Goal: Task Accomplishment & Management: Complete application form

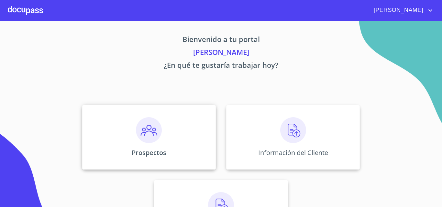
click at [130, 136] on div "Prospectos" at bounding box center [149, 137] width 134 height 65
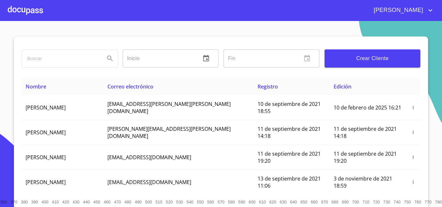
click at [340, 61] on span "Crear Cliente" at bounding box center [372, 58] width 85 height 9
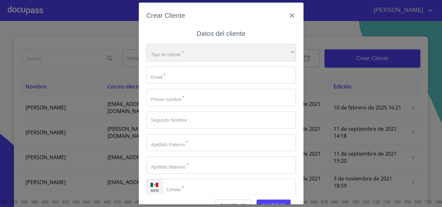
click at [175, 59] on div "​" at bounding box center [221, 52] width 149 height 17
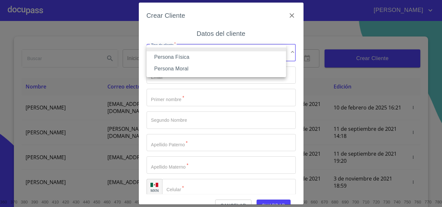
click at [175, 56] on li "Persona Física" at bounding box center [217, 57] width 140 height 12
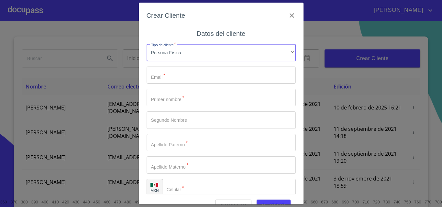
click at [177, 79] on input "Tipo de cliente   *" at bounding box center [221, 75] width 149 height 17
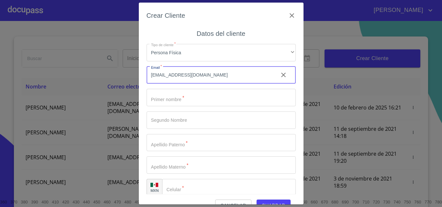
type input "[EMAIL_ADDRESS][DOMAIN_NAME]"
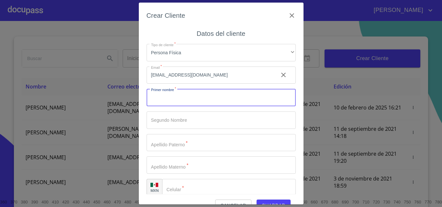
click at [176, 101] on input "Tipo de cliente   *" at bounding box center [221, 97] width 149 height 17
type input "[PERSON_NAME]"
click at [172, 140] on input "Tipo de cliente   *" at bounding box center [221, 142] width 149 height 17
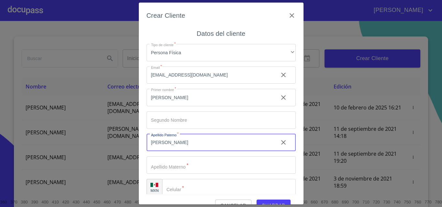
type input "[PERSON_NAME]"
click at [174, 164] on input "Tipo de cliente   *" at bounding box center [221, 165] width 149 height 17
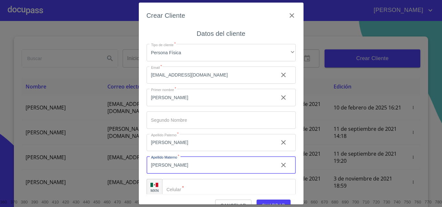
scroll to position [7, 0]
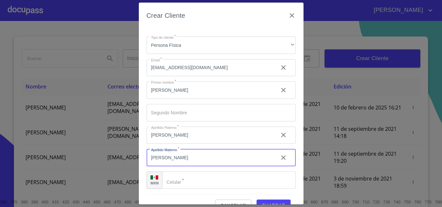
type input "[PERSON_NAME]"
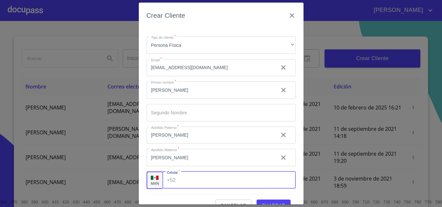
click at [177, 183] on div "+52 ​" at bounding box center [228, 180] width 133 height 17
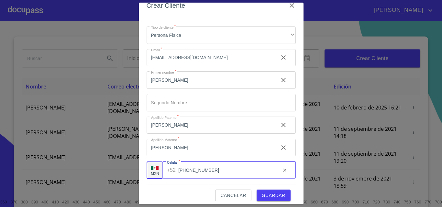
scroll to position [15, 0]
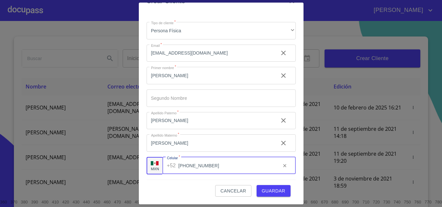
type input "[PHONE_NUMBER]"
click at [262, 189] on span "Guardar" at bounding box center [274, 191] width 24 height 8
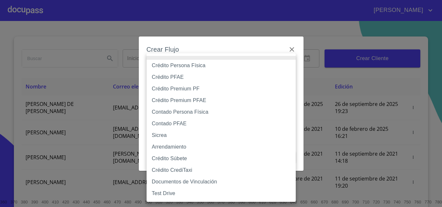
click at [173, 68] on body "[PERSON_NAME] ​ Fin ​ Crear Cliente Nombre Correo electrónico Registro Edición …" at bounding box center [221, 103] width 442 height 207
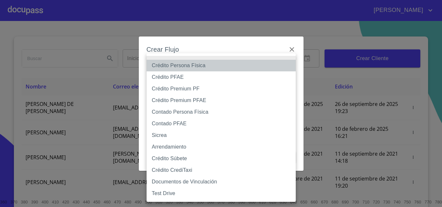
click at [160, 66] on li "Crédito Persona Física" at bounding box center [221, 66] width 149 height 12
type input "6009fb3c7d1714eb8809aa97"
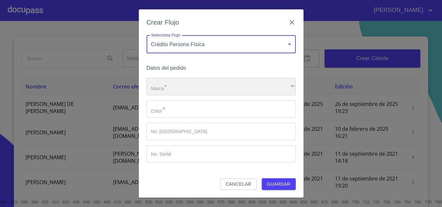
click at [183, 90] on div "​" at bounding box center [221, 86] width 149 height 17
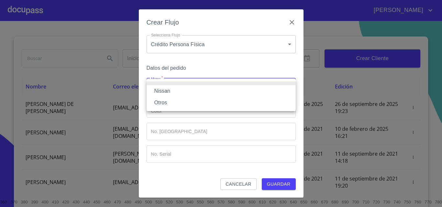
click at [183, 90] on li "Nissan" at bounding box center [221, 91] width 149 height 12
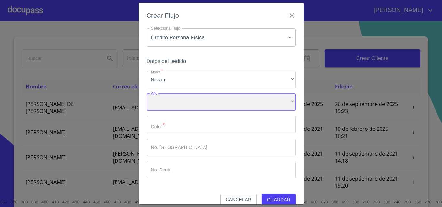
click at [186, 105] on div "​" at bounding box center [221, 102] width 149 height 17
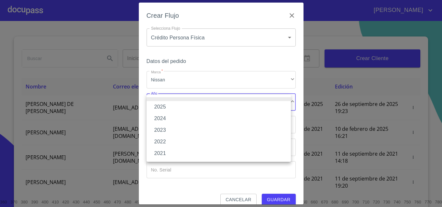
click at [186, 105] on li "2025" at bounding box center [219, 107] width 144 height 12
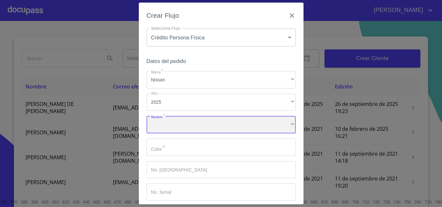
click at [191, 121] on div "​" at bounding box center [221, 124] width 149 height 17
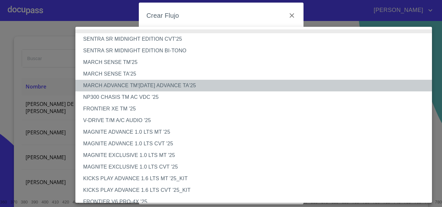
click at [98, 84] on li "MARCH ADVANCE TM'[DATE] ADVANCE TA'25" at bounding box center [256, 86] width 362 height 12
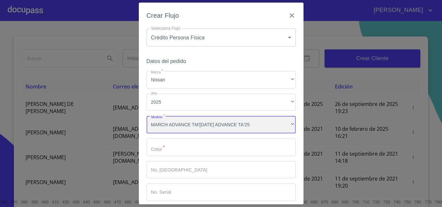
click at [176, 127] on div "MARCH ADVANCE TM'[DATE] ADVANCE TA'25" at bounding box center [221, 124] width 149 height 17
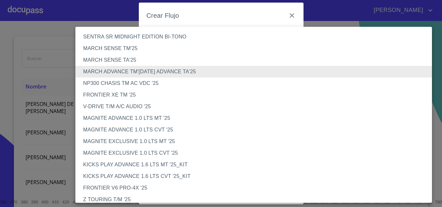
scroll to position [0, 0]
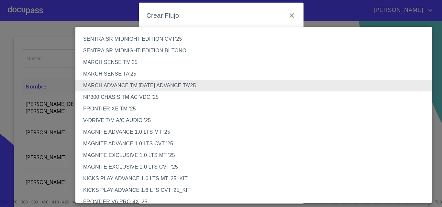
click at [110, 87] on li "MARCH ADVANCE TM'[DATE] ADVANCE TA'25" at bounding box center [256, 86] width 362 height 12
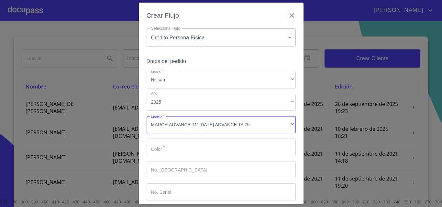
click at [173, 148] on input "Marca   *" at bounding box center [221, 147] width 149 height 17
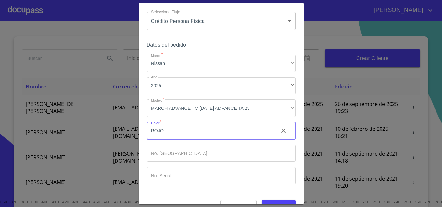
scroll to position [31, 0]
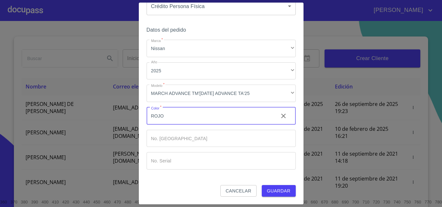
type input "ROJO"
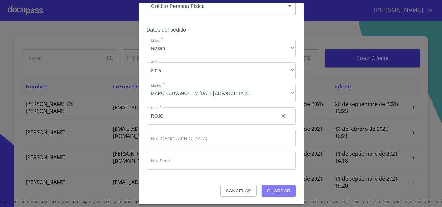
click at [276, 193] on span "Guardar" at bounding box center [279, 191] width 24 height 8
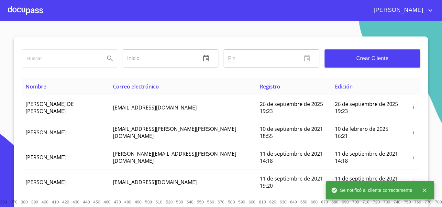
click at [35, 10] on div at bounding box center [25, 10] width 35 height 21
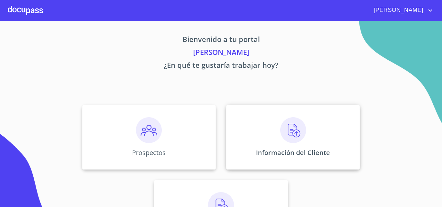
click at [291, 135] on img at bounding box center [293, 130] width 26 height 26
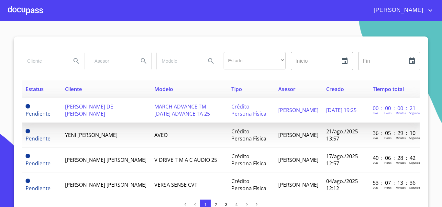
click at [88, 103] on span "[PERSON_NAME] DE [PERSON_NAME]" at bounding box center [89, 110] width 48 height 14
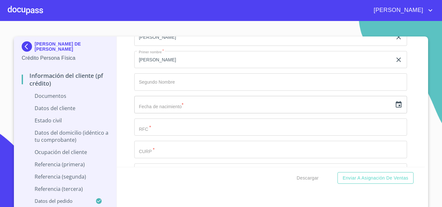
scroll to position [842, 0]
click at [157, 106] on input "text" at bounding box center [263, 104] width 258 height 17
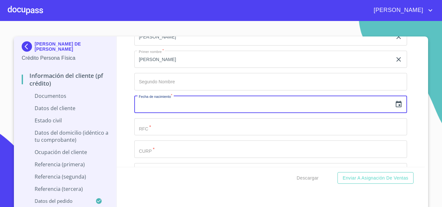
click at [395, 106] on icon "button" at bounding box center [399, 105] width 8 height 8
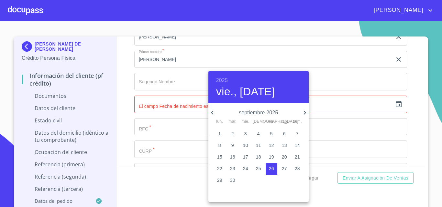
click at [223, 79] on h6 "2025" at bounding box center [222, 80] width 12 height 9
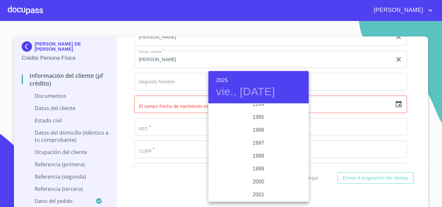
scroll to position [867, 0]
click at [258, 148] on div "1995" at bounding box center [258, 149] width 100 height 13
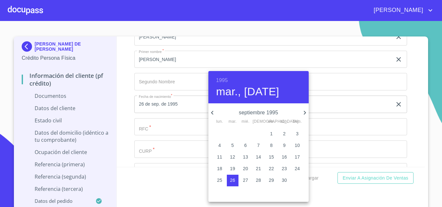
click at [304, 111] on icon "button" at bounding box center [305, 113] width 2 height 4
click at [285, 146] on p "9" at bounding box center [284, 145] width 3 height 6
type input "9 de dic. de 1995"
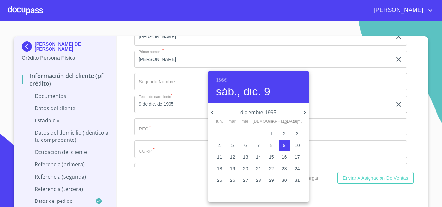
click at [154, 131] on div at bounding box center [221, 103] width 442 height 207
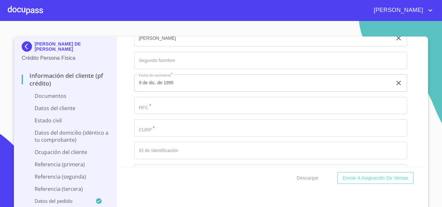
scroll to position [874, 0]
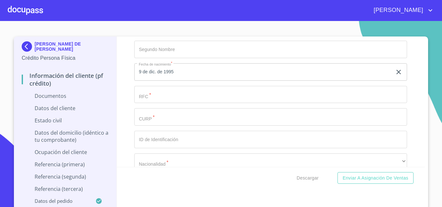
click at [146, 98] on input "Documento de identificación.   *" at bounding box center [270, 94] width 273 height 17
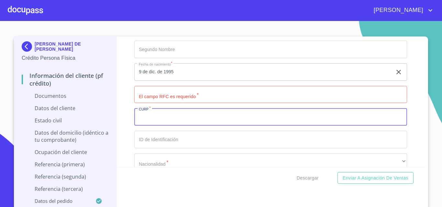
click at [167, 117] on input "Documento de identificación.   *" at bounding box center [270, 116] width 273 height 17
type input "GARD951209MJCRYN03"
click at [176, 141] on input "Documento de identificación.   *" at bounding box center [270, 139] width 273 height 17
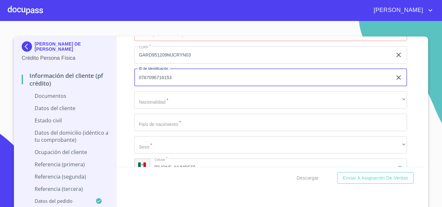
scroll to position [939, 0]
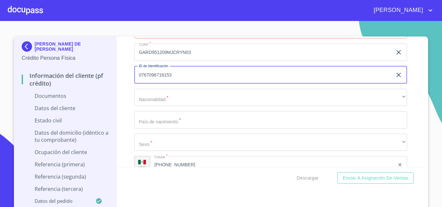
type input "0767096716153"
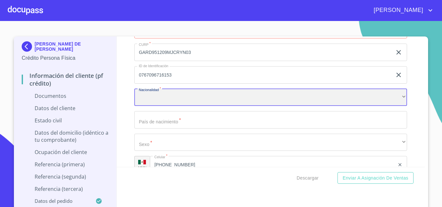
click at [145, 99] on div "​" at bounding box center [270, 97] width 273 height 17
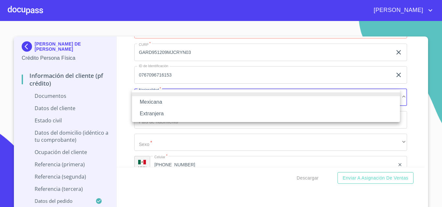
click at [148, 106] on li "Mexicana" at bounding box center [266, 102] width 268 height 12
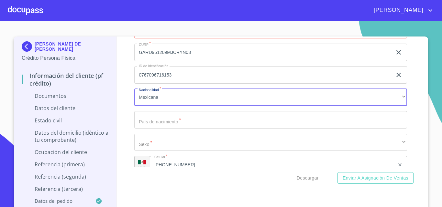
click at [148, 123] on input "Documento de identificación.   *" at bounding box center [270, 119] width 273 height 17
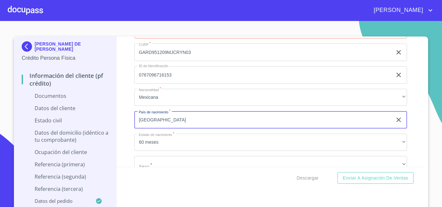
type input "[GEOGRAPHIC_DATA]"
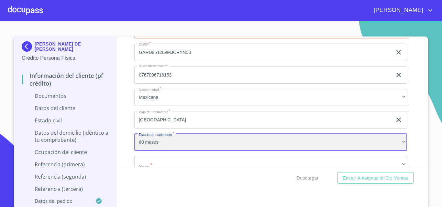
click at [141, 146] on div "60 meses" at bounding box center [270, 142] width 273 height 17
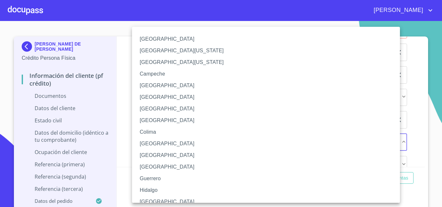
click at [151, 201] on li "[GEOGRAPHIC_DATA]" at bounding box center [268, 202] width 273 height 12
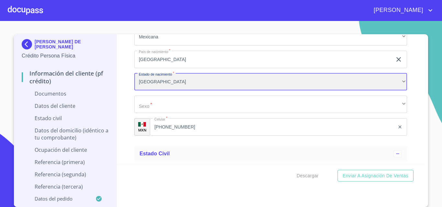
scroll to position [1003, 0]
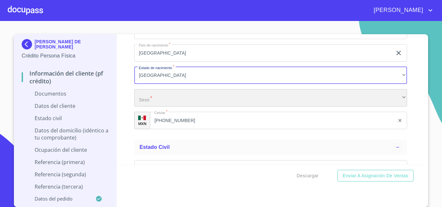
click at [156, 100] on div "​" at bounding box center [270, 97] width 273 height 17
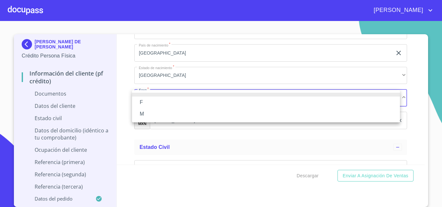
click at [157, 101] on li "F" at bounding box center [266, 103] width 268 height 12
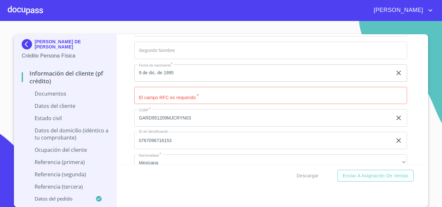
scroll to position [874, 0]
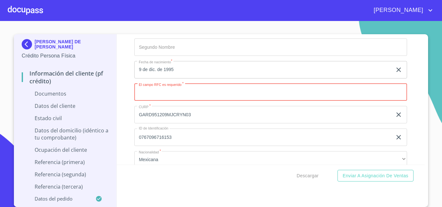
click at [142, 94] on input "Documento de identificación.   *" at bounding box center [270, 92] width 273 height 17
type input "GARD9512099BA"
click at [128, 106] on div "Información del cliente (PF crédito) Documentos Documento de identificación.   …" at bounding box center [271, 99] width 308 height 131
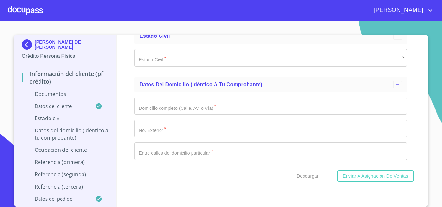
scroll to position [1100, 0]
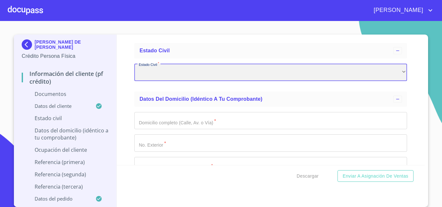
click at [151, 68] on div "​" at bounding box center [270, 72] width 273 height 17
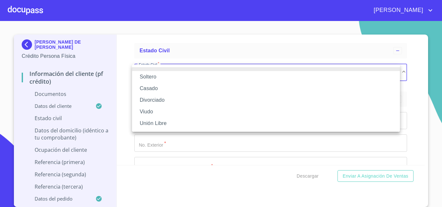
click at [155, 77] on li "Soltero" at bounding box center [266, 77] width 268 height 12
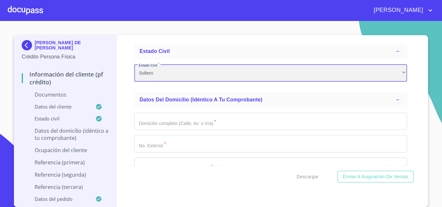
scroll to position [1, 0]
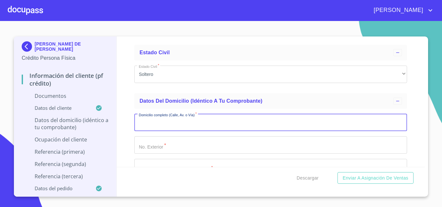
click at [155, 130] on input "Documento de identificación.   *" at bounding box center [270, 122] width 273 height 17
type input "BONAMPAK"
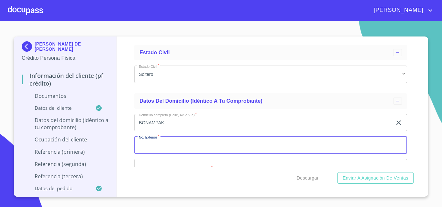
click at [153, 147] on input "Documento de identificación.   *" at bounding box center [270, 145] width 273 height 17
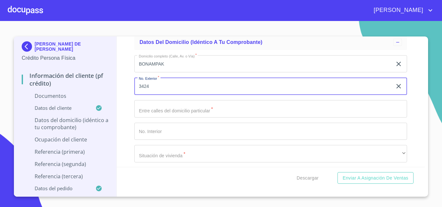
scroll to position [1165, 0]
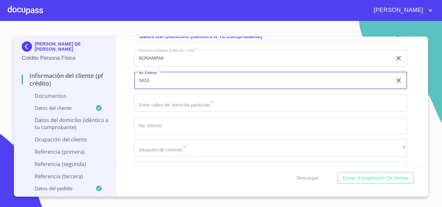
type input "3424"
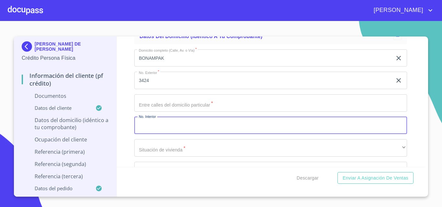
click at [149, 122] on input "Documento de identificación.   *" at bounding box center [270, 125] width 273 height 17
type input "10"
click at [148, 107] on input "Documento de identificación.   *" at bounding box center [270, 103] width 273 height 17
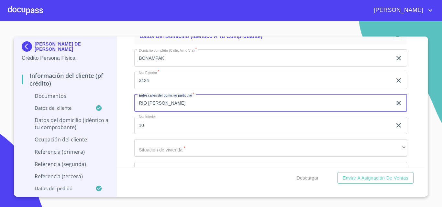
type input "RIO [PERSON_NAME]"
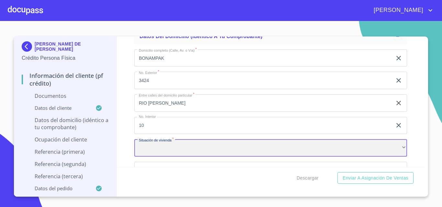
click at [163, 140] on div "​" at bounding box center [270, 148] width 273 height 17
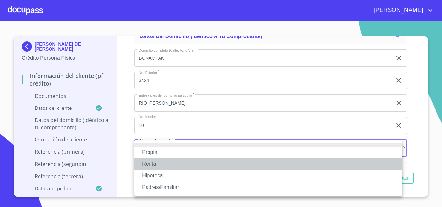
click at [154, 163] on li "Renta" at bounding box center [268, 165] width 268 height 12
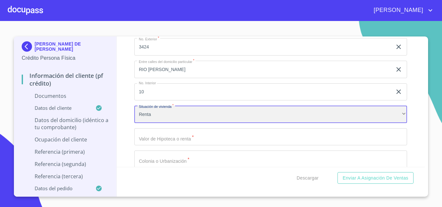
scroll to position [1230, 0]
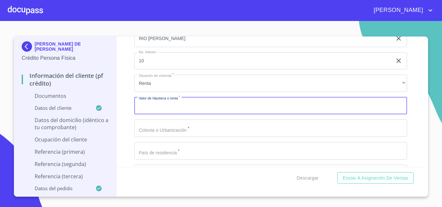
click at [140, 109] on input "Documento de identificación.   *" at bounding box center [270, 105] width 273 height 17
type input "$2,000,000"
click at [142, 132] on input "Documento de identificación.   *" at bounding box center [270, 128] width 273 height 17
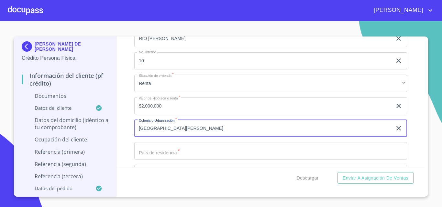
scroll to position [1295, 0]
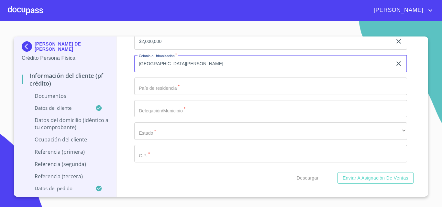
type input "[GEOGRAPHIC_DATA][PERSON_NAME]"
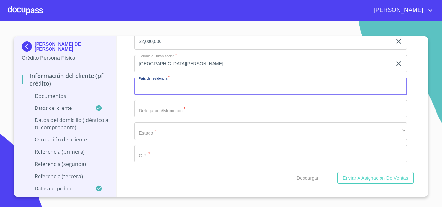
click at [147, 93] on input "Documento de identificación.   *" at bounding box center [270, 86] width 273 height 17
type input "[GEOGRAPHIC_DATA]"
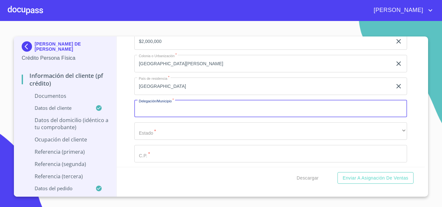
click at [146, 114] on input "Documento de identificación.   *" at bounding box center [270, 108] width 273 height 17
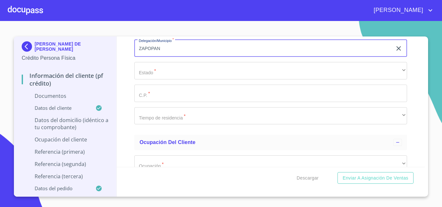
scroll to position [1359, 0]
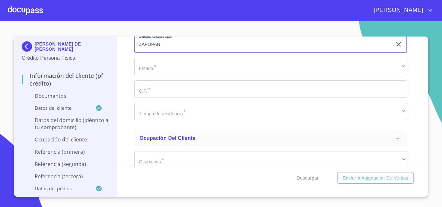
type input "ZAPOPAN"
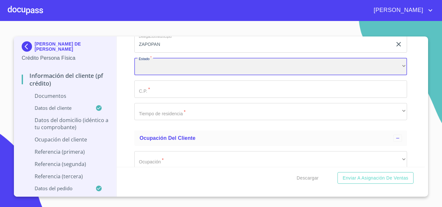
click at [154, 64] on div "​" at bounding box center [270, 66] width 273 height 17
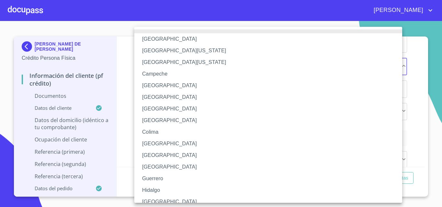
click at [165, 198] on li "[GEOGRAPHIC_DATA]" at bounding box center [270, 202] width 273 height 12
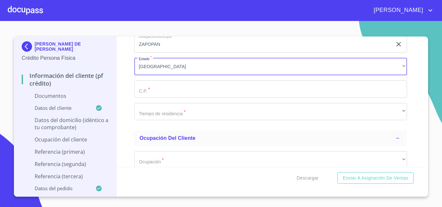
click at [148, 88] on input "Documento de identificación.   *" at bounding box center [270, 89] width 273 height 17
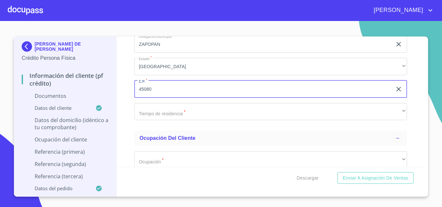
type input "45080"
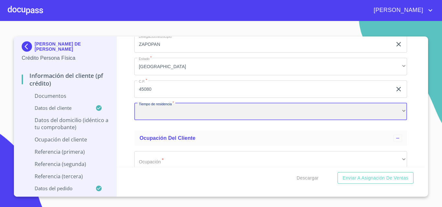
click at [149, 112] on div "​" at bounding box center [270, 111] width 273 height 17
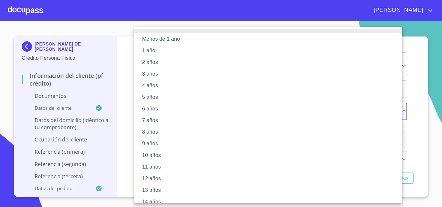
click at [149, 112] on li "6 años" at bounding box center [270, 109] width 273 height 12
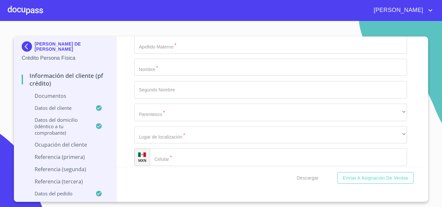
scroll to position [1974, 0]
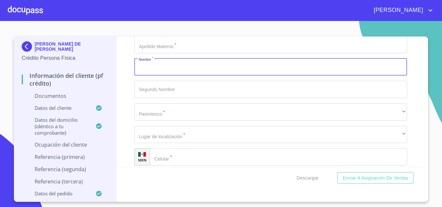
click at [153, 74] on input "Documento de identificación.   *" at bounding box center [270, 67] width 273 height 17
type input "[PERSON_NAME]"
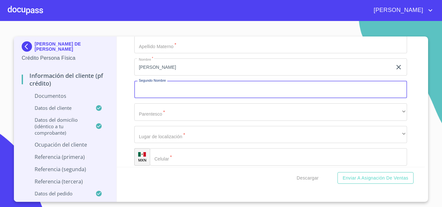
click at [157, 85] on input "Documento de identificación.   *" at bounding box center [270, 89] width 273 height 17
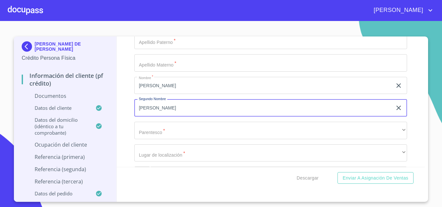
scroll to position [1942, 0]
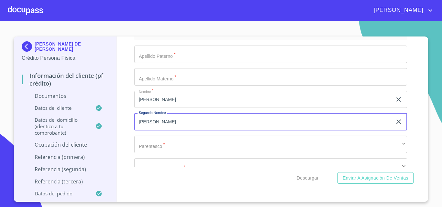
type input "[PERSON_NAME]"
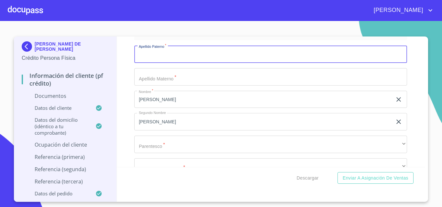
click at [150, 56] on input "Documento de identificación.   *" at bounding box center [270, 54] width 273 height 17
type input "[PERSON_NAME]"
click at [148, 73] on input "Documento de identificación.   *" at bounding box center [270, 76] width 273 height 17
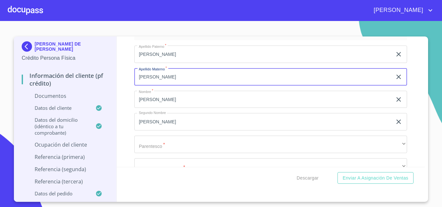
type input "[PERSON_NAME]"
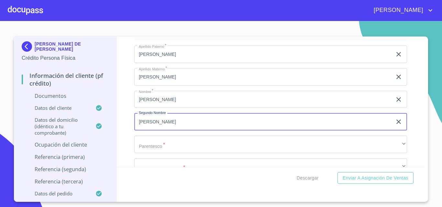
click at [178, 121] on input "[PERSON_NAME]" at bounding box center [263, 121] width 258 height 17
type input "F"
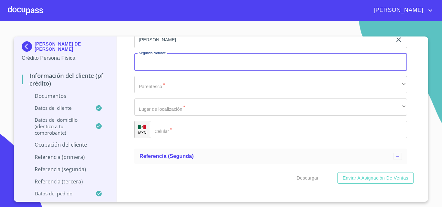
scroll to position [2007, 0]
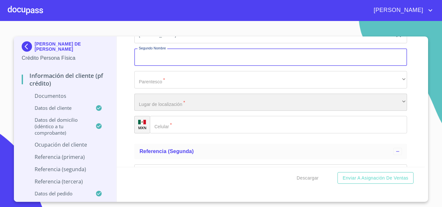
click at [160, 103] on div "​" at bounding box center [270, 102] width 273 height 17
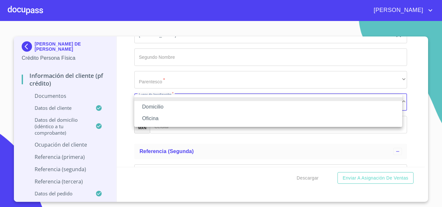
click at [162, 108] on li "Domicilio" at bounding box center [268, 107] width 268 height 12
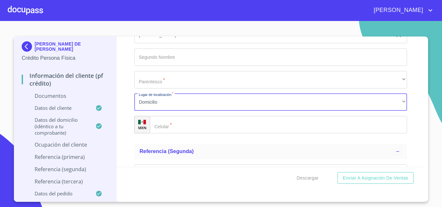
click at [160, 129] on div "​" at bounding box center [278, 124] width 257 height 17
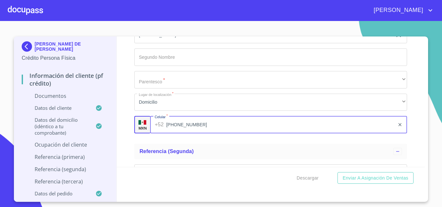
type input "[PHONE_NUMBER]"
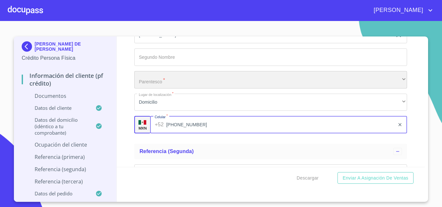
click at [167, 84] on div "​" at bounding box center [270, 79] width 273 height 17
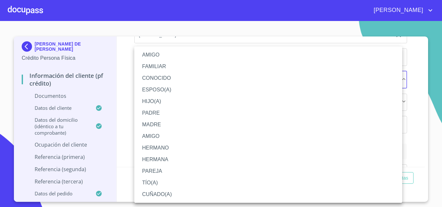
click at [153, 171] on li "PAREJA" at bounding box center [268, 172] width 268 height 12
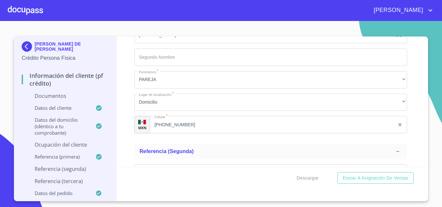
click at [126, 130] on div "Información del cliente (PF crédito) Documentos Documento de identificación.   …" at bounding box center [271, 102] width 308 height 131
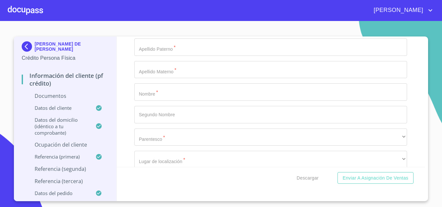
scroll to position [2136, 0]
click at [141, 95] on input "Documento de identificación.   *" at bounding box center [270, 88] width 273 height 17
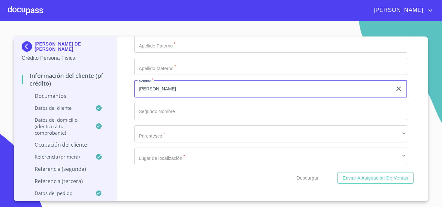
type input "[PERSON_NAME]"
click at [147, 117] on input "Documento de identificación.   *" at bounding box center [270, 111] width 273 height 17
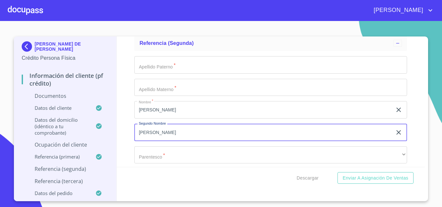
scroll to position [2104, 0]
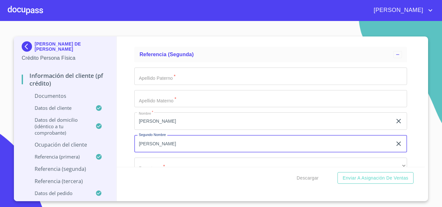
type input "[PERSON_NAME]"
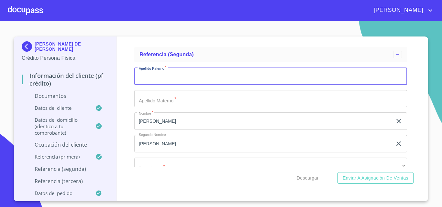
click at [147, 78] on input "Documento de identificación.   *" at bounding box center [270, 76] width 273 height 17
type input "[PERSON_NAME]"
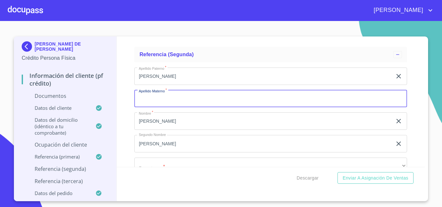
click at [148, 101] on input "Documento de identificación.   *" at bounding box center [270, 98] width 273 height 17
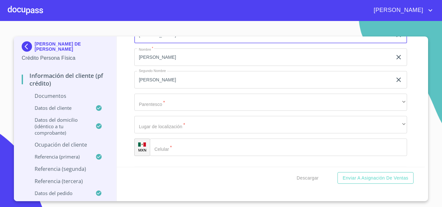
scroll to position [2169, 0]
type input "[PERSON_NAME]"
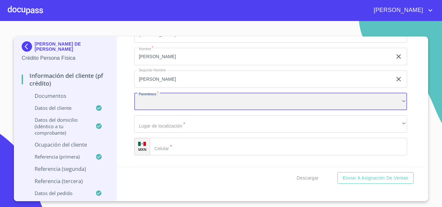
click at [148, 101] on div "​" at bounding box center [270, 101] width 273 height 17
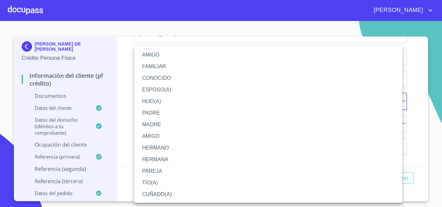
click at [144, 75] on li "CONOCIDO" at bounding box center [268, 79] width 268 height 12
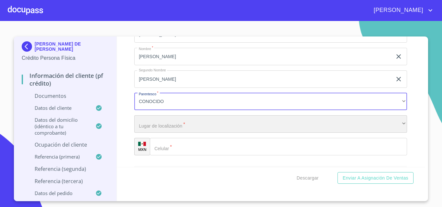
click at [159, 122] on div "​" at bounding box center [270, 124] width 273 height 17
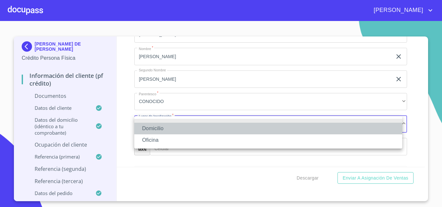
click at [160, 128] on li "Domicilio" at bounding box center [268, 129] width 268 height 12
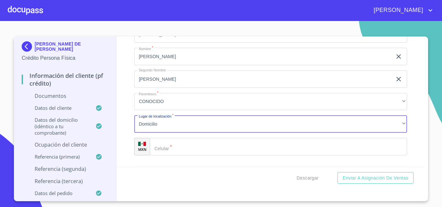
click at [167, 150] on input "Documento de identificación.   *" at bounding box center [278, 146] width 257 height 17
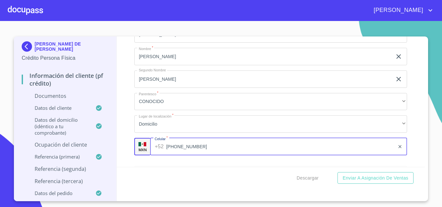
scroll to position [2136, 0]
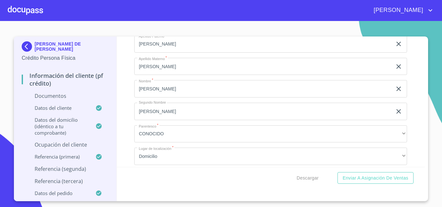
type input "[PHONE_NUMBER]"
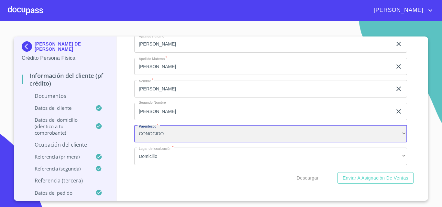
click at [150, 129] on div "CONOCIDO" at bounding box center [270, 134] width 273 height 17
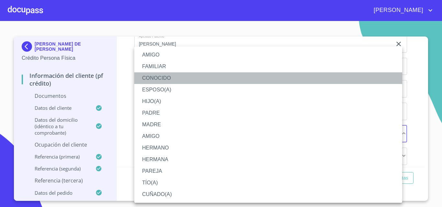
click at [158, 78] on li "CONOCIDO" at bounding box center [268, 79] width 268 height 12
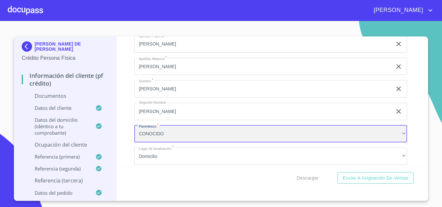
click at [161, 134] on div "CONOCIDO" at bounding box center [270, 134] width 273 height 17
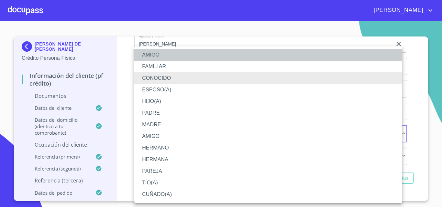
click at [153, 52] on li "AMIGO" at bounding box center [268, 55] width 268 height 12
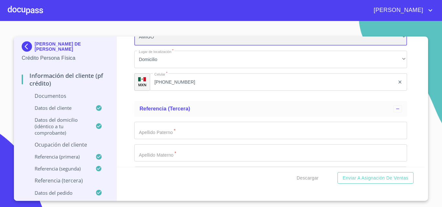
scroll to position [2266, 0]
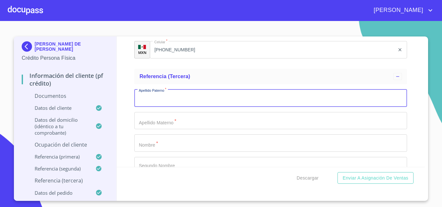
click at [141, 97] on input "Documento de identificación.   *" at bounding box center [270, 98] width 273 height 17
type input "[PERSON_NAME]"
click at [153, 123] on input "Documento de identificación.   *" at bounding box center [270, 120] width 273 height 17
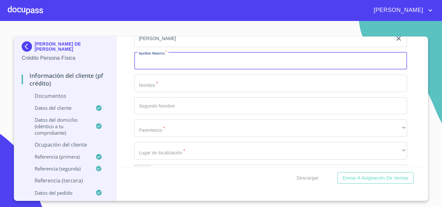
scroll to position [2330, 0]
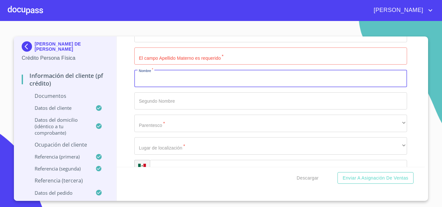
click at [144, 82] on input "Documento de identificación.   *" at bounding box center [270, 78] width 273 height 17
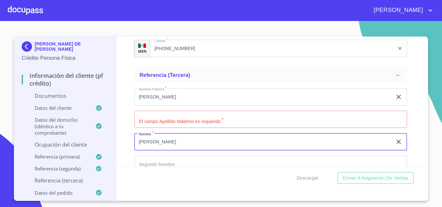
scroll to position [2266, 0]
type input "[PERSON_NAME]"
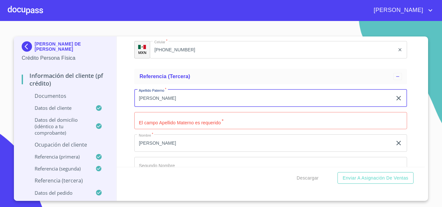
click at [163, 94] on input "[PERSON_NAME]" at bounding box center [263, 98] width 258 height 17
type input "R"
type input "[PERSON_NAME]"
click at [162, 121] on input "Documento de identificación.   *" at bounding box center [270, 120] width 273 height 17
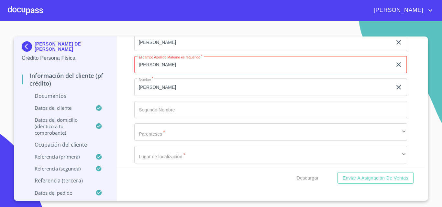
scroll to position [2330, 0]
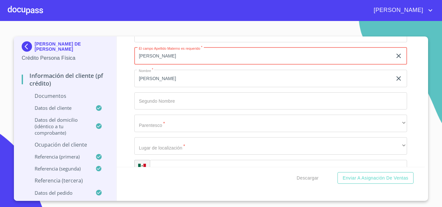
type input "[PERSON_NAME]"
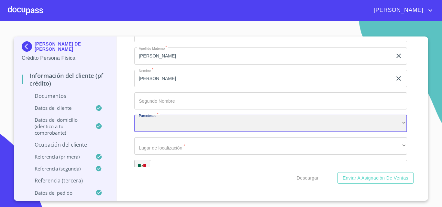
click at [161, 124] on div "​" at bounding box center [270, 123] width 273 height 17
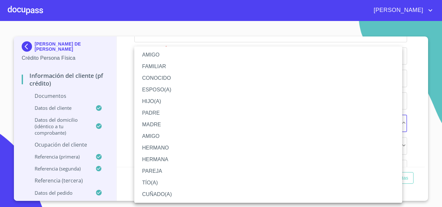
click at [120, 119] on div at bounding box center [221, 103] width 442 height 207
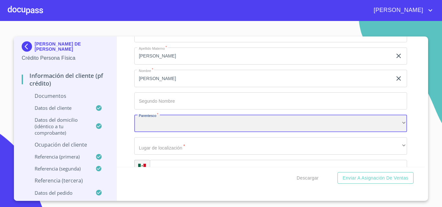
click at [145, 122] on div "​" at bounding box center [270, 123] width 273 height 17
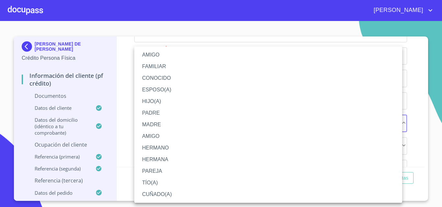
click at [161, 107] on li "PADRE" at bounding box center [268, 113] width 268 height 12
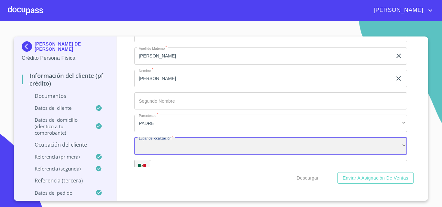
click at [157, 142] on div "​" at bounding box center [270, 146] width 273 height 17
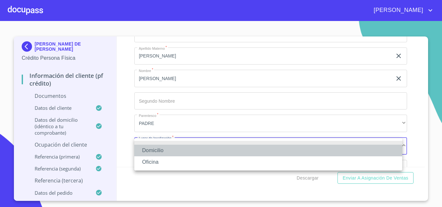
click at [159, 149] on li "Domicilio" at bounding box center [268, 151] width 268 height 12
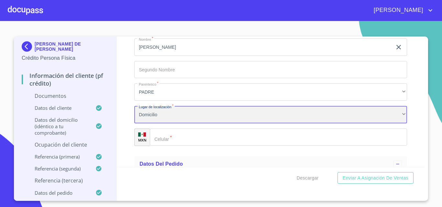
scroll to position [2363, 0]
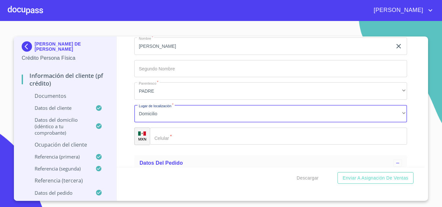
click at [159, 135] on div "​" at bounding box center [278, 136] width 257 height 17
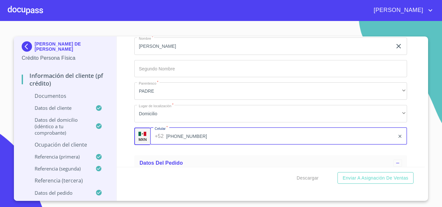
type input "[PHONE_NUMBER]"
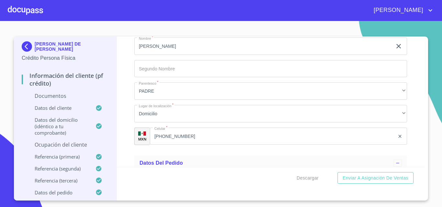
click at [126, 129] on div "Información del cliente (PF crédito) Documentos Documento de identificación.   …" at bounding box center [271, 102] width 308 height 131
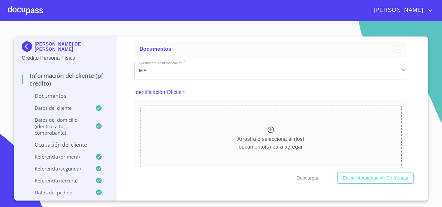
scroll to position [0, 0]
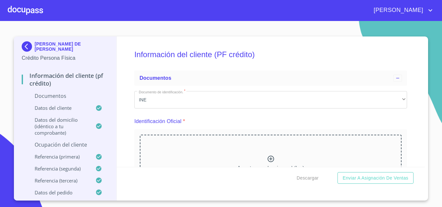
click at [269, 156] on icon at bounding box center [271, 159] width 8 height 8
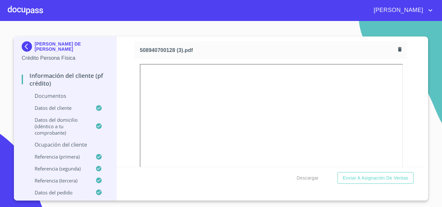
scroll to position [97, 0]
click at [398, 41] on icon "button" at bounding box center [400, 40] width 4 height 5
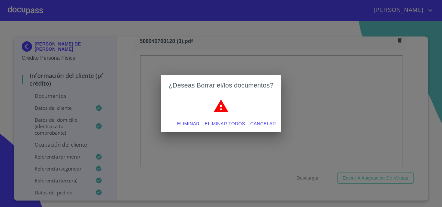
click at [188, 125] on span "Eliminar" at bounding box center [188, 124] width 22 height 8
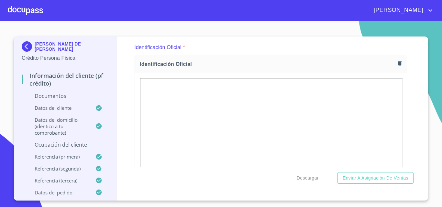
scroll to position [64, 0]
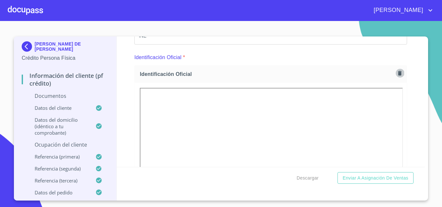
click at [398, 73] on icon "button" at bounding box center [400, 73] width 4 height 5
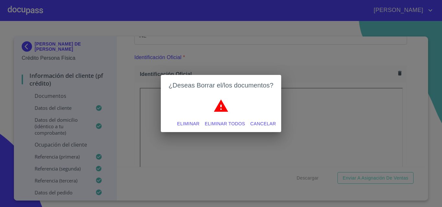
click at [191, 124] on span "Eliminar" at bounding box center [188, 124] width 22 height 8
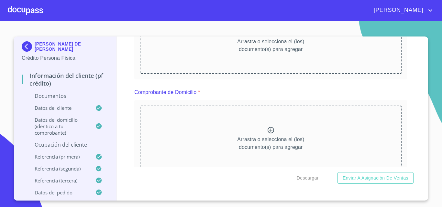
scroll to position [129, 0]
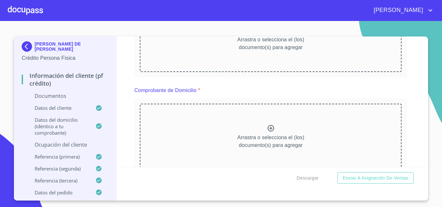
click at [268, 127] on icon at bounding box center [271, 129] width 8 height 8
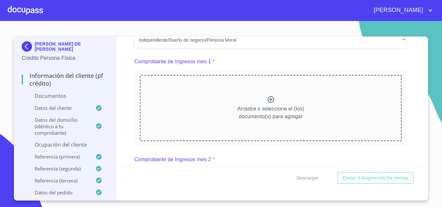
scroll to position [452, 0]
click at [271, 102] on icon at bounding box center [271, 99] width 8 height 8
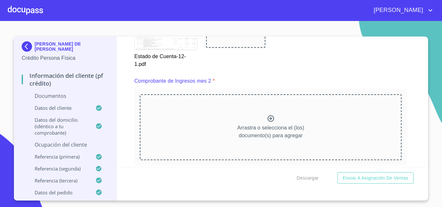
scroll to position [711, 0]
click at [269, 122] on icon at bounding box center [271, 118] width 8 height 8
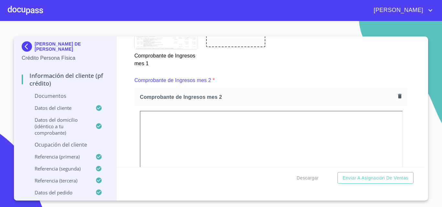
click at [128, 128] on div "Información del cliente (PF crédito) Documentos Documento de identificación.   …" at bounding box center [271, 102] width 308 height 131
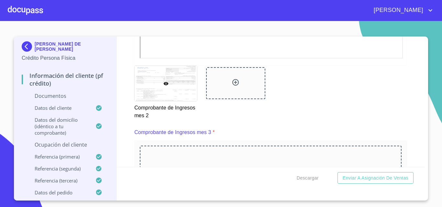
scroll to position [1035, 0]
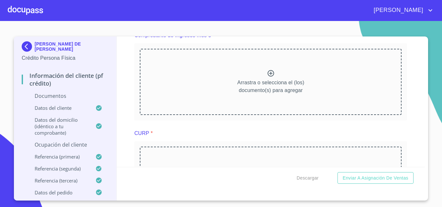
click at [269, 77] on icon at bounding box center [271, 74] width 8 height 8
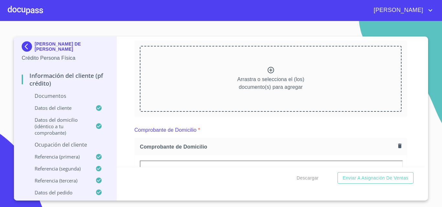
scroll to position [32, 0]
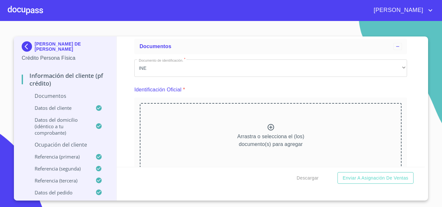
click at [269, 126] on icon at bounding box center [271, 128] width 8 height 8
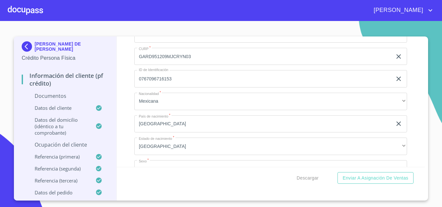
scroll to position [1650, 0]
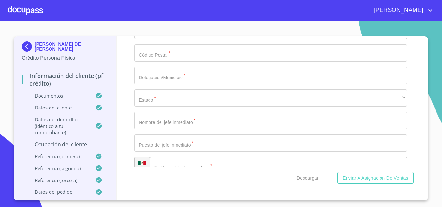
scroll to position [2653, 0]
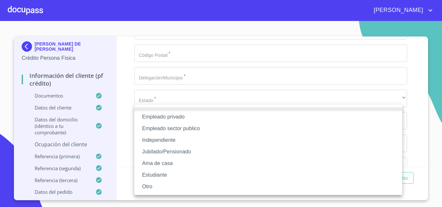
click at [154, 115] on li "Empleado privado" at bounding box center [268, 117] width 268 height 12
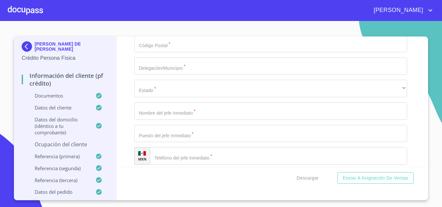
type input "NIMBUS CREA"
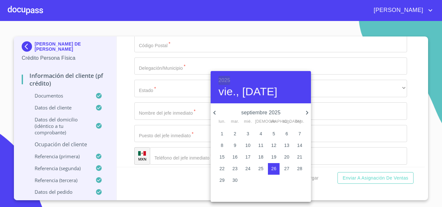
click at [221, 76] on h6 "2025" at bounding box center [224, 80] width 12 height 9
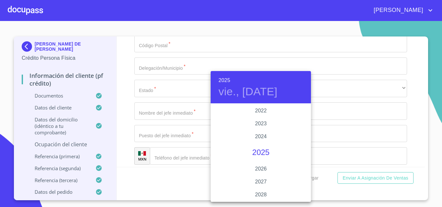
scroll to position [1223, 0]
click at [256, 129] on div "2021" at bounding box center [261, 130] width 100 height 13
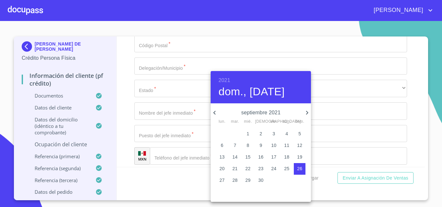
click at [215, 113] on icon "button" at bounding box center [215, 113] width 8 height 8
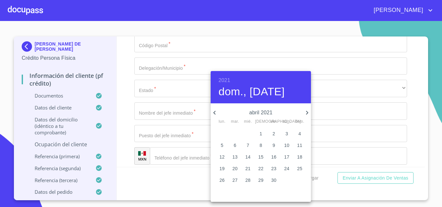
click at [215, 113] on icon "button" at bounding box center [215, 113] width 8 height 8
click at [221, 158] on p "15" at bounding box center [221, 157] width 5 height 6
type input "15 de mar. de 2021"
click at [173, 146] on div at bounding box center [221, 103] width 442 height 207
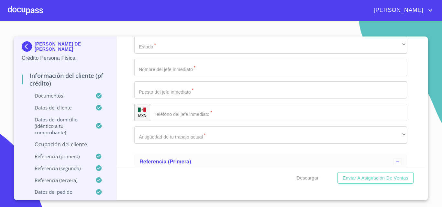
scroll to position [2718, 0]
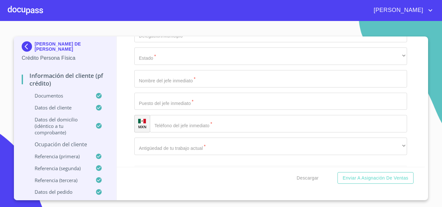
type input "AGENCIA DE PUBLICIDAD"
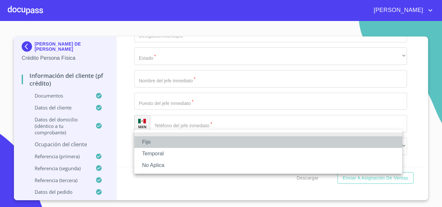
click at [155, 145] on li "Fijo" at bounding box center [268, 143] width 268 height 12
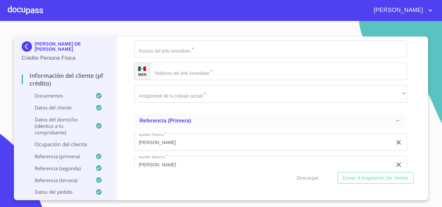
scroll to position [2783, 0]
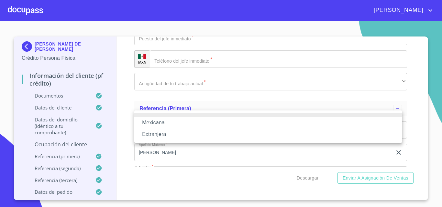
click at [150, 121] on li "Mexicana" at bounding box center [268, 123] width 268 height 12
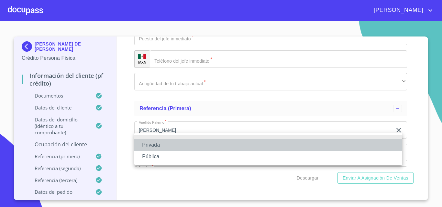
click at [157, 142] on li "Privada" at bounding box center [268, 146] width 268 height 12
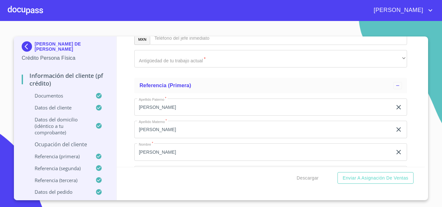
scroll to position [2815, 0]
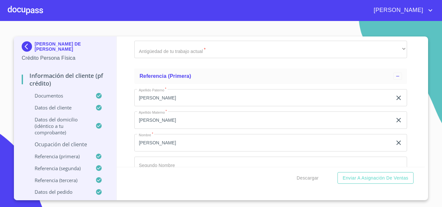
type input "AGENCIA DE PUBLICIDAD"
click at [125, 150] on div "Información del cliente (PF crédito) Documentos Documento de identificación.   …" at bounding box center [271, 102] width 308 height 131
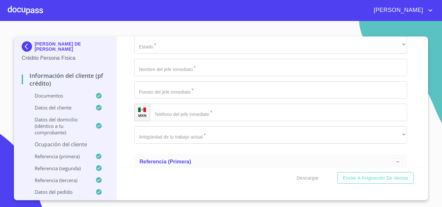
scroll to position [2718, 0]
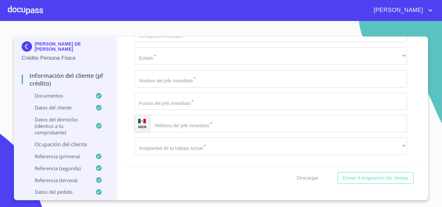
type input "A"
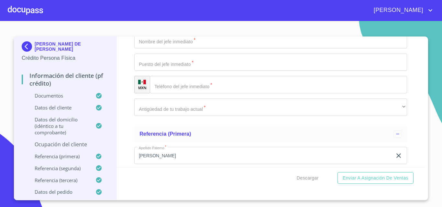
scroll to position [2783, 0]
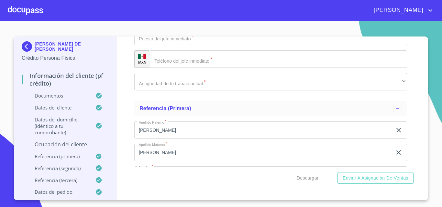
type input "COORDINADORA DEL AREA DE AUDIO VISUAL"
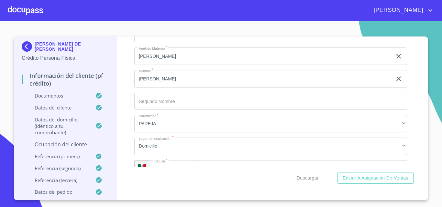
scroll to position [2880, 0]
type input "9000"
click at [124, 110] on div "Información del cliente (PF crédito) Documentos Documento de identificación.   …" at bounding box center [271, 102] width 308 height 131
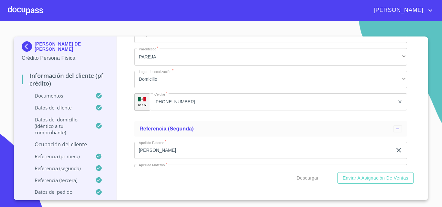
scroll to position [2912, 0]
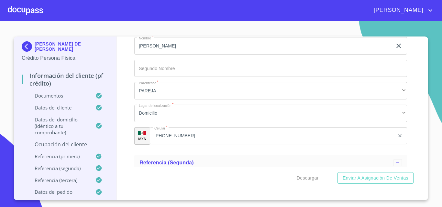
type input "CUBILETE"
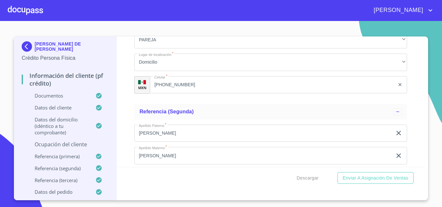
scroll to position [2977, 0]
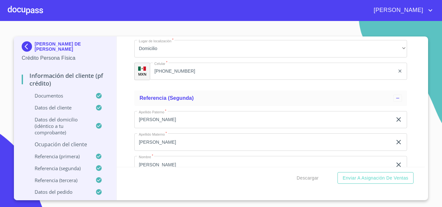
type input "168"
type input "CHAPALITA SUR"
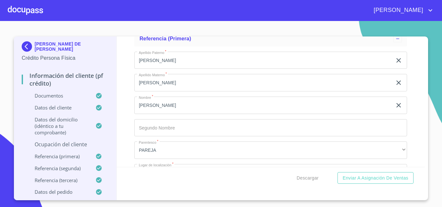
scroll to position [2848, 0]
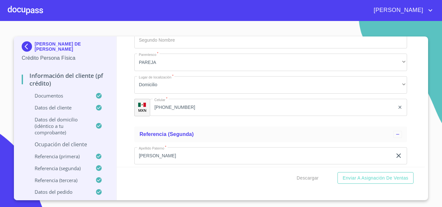
scroll to position [2945, 0]
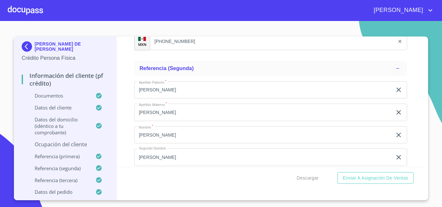
scroll to position [3010, 0]
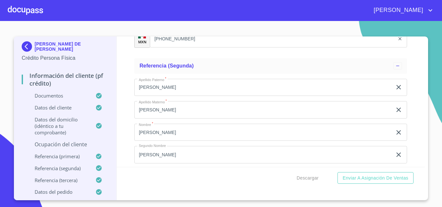
type input "45040"
type input "ZAPOPAN"
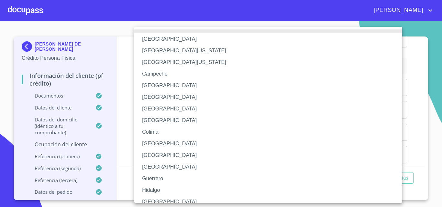
scroll to position [5, 0]
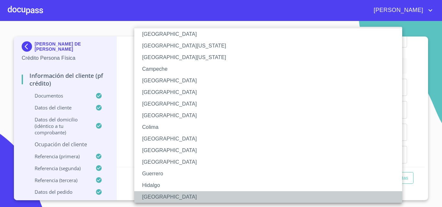
click at [156, 196] on li "[GEOGRAPHIC_DATA]" at bounding box center [270, 198] width 273 height 12
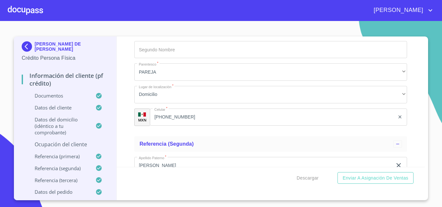
scroll to position [2912, 0]
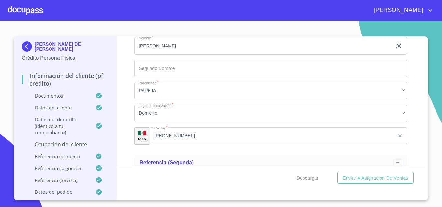
type input "[PHONE_NUMBER]"
click at [120, 90] on div "Información del cliente (PF crédito) Documentos Documento de identificación.   …" at bounding box center [271, 102] width 308 height 131
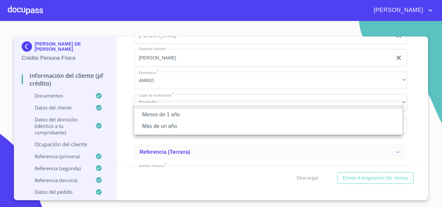
click at [146, 112] on li "Menos de 1 año" at bounding box center [268, 115] width 268 height 12
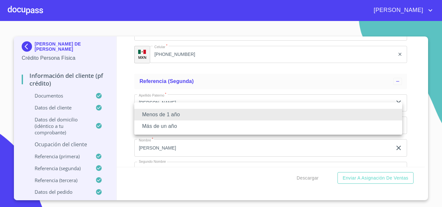
click at [153, 123] on li "Más de un año" at bounding box center [268, 127] width 268 height 12
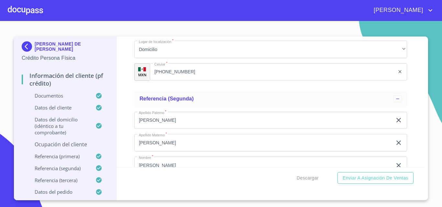
scroll to position [3074, 0]
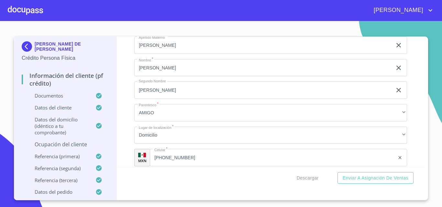
type input "[PERSON_NAME] DE LA BARCA"
type input "SUPERVISOR"
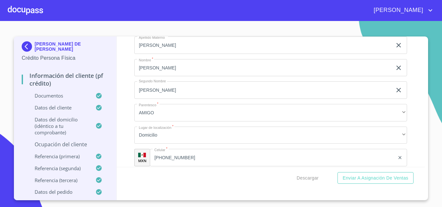
type input "[PHONE_NUMBER]"
click at [129, 133] on div "Información del cliente (PF crédito) Documentos Documento de identificación.   …" at bounding box center [271, 102] width 308 height 131
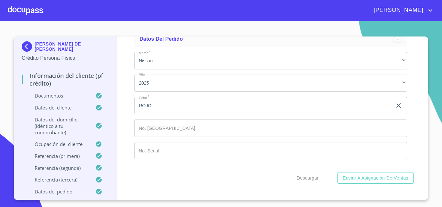
scroll to position [3756, 0]
click at [306, 176] on span "Descargar" at bounding box center [308, 178] width 22 height 8
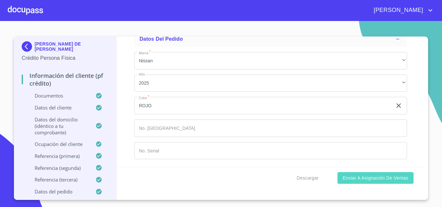
click at [345, 179] on span "Enviar a Asignación de Ventas" at bounding box center [376, 178] width 66 height 8
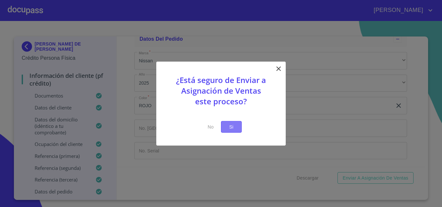
click at [229, 127] on span "Si" at bounding box center [231, 127] width 10 height 8
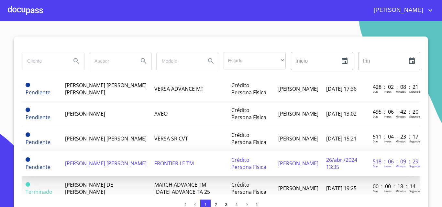
scroll to position [444, 0]
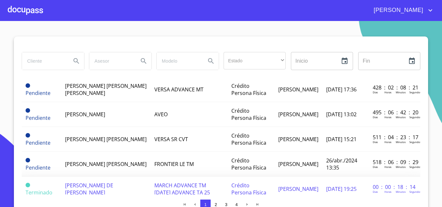
click at [95, 188] on span "[PERSON_NAME] DE [PERSON_NAME]" at bounding box center [89, 189] width 48 height 14
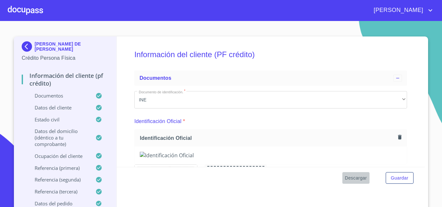
click at [352, 179] on span "Descargar" at bounding box center [356, 178] width 22 height 8
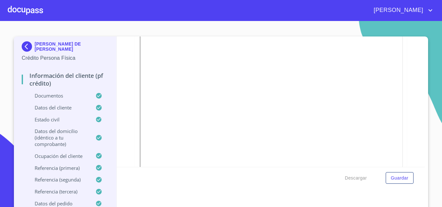
scroll to position [259, 0]
click at [406, 176] on span "Guardar" at bounding box center [399, 178] width 17 height 8
